Goal: Task Accomplishment & Management: Use online tool/utility

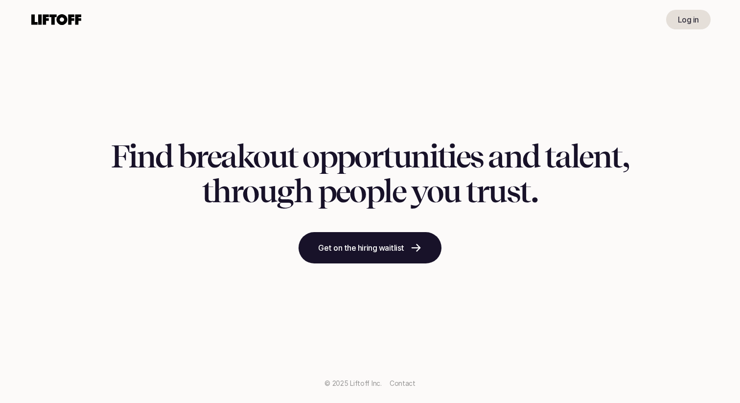
click at [679, 16] on p "Log in" at bounding box center [687, 20] width 21 height 12
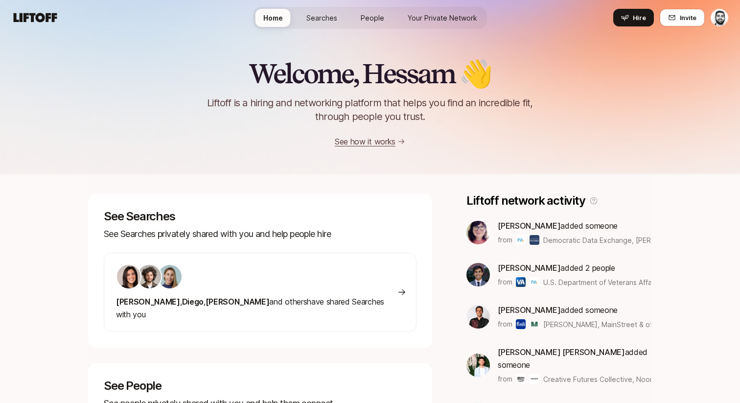
click at [315, 14] on span "Searches" at bounding box center [321, 18] width 31 height 10
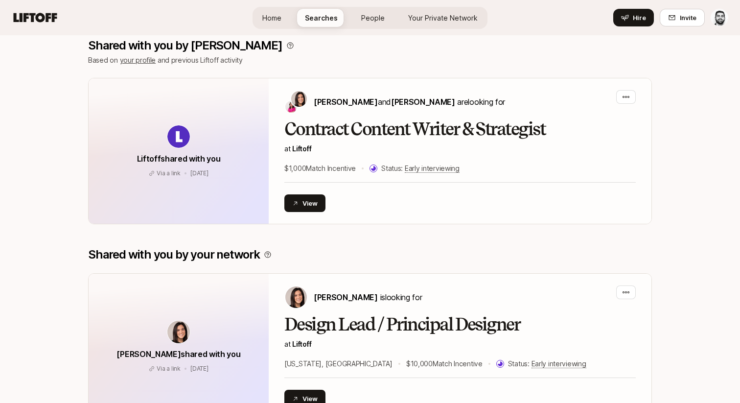
scroll to position [208, 0]
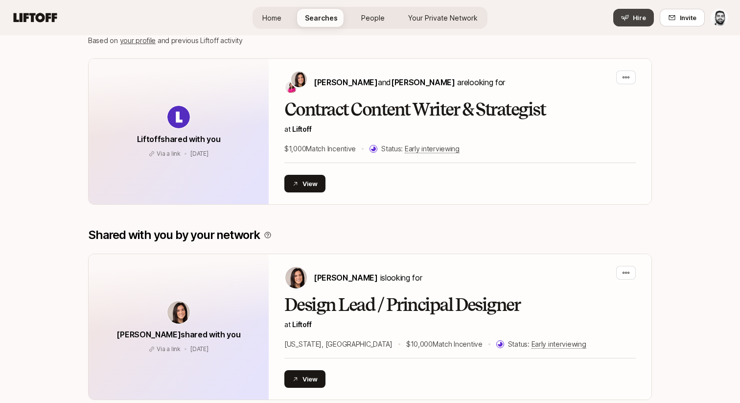
click at [635, 19] on span "Hire" at bounding box center [638, 18] width 13 height 10
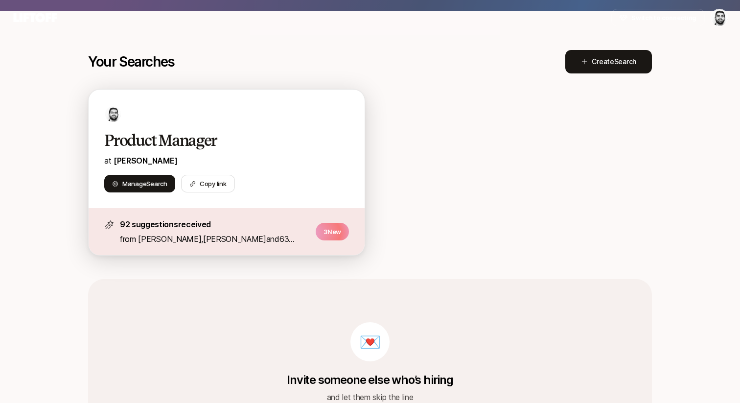
scroll to position [142, 0]
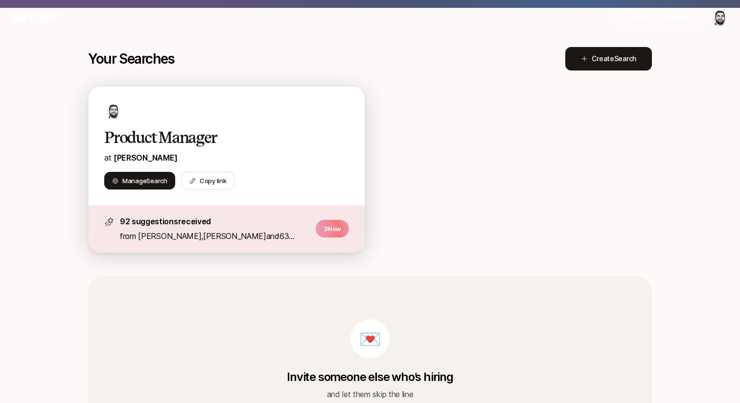
click at [273, 166] on div "Product Manager at Fay Manage Search Copy link" at bounding box center [227, 146] width 276 height 118
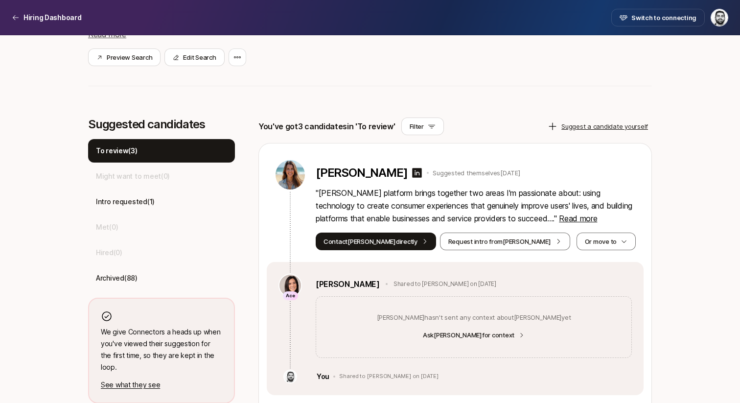
scroll to position [202, 0]
